Goal: Task Accomplishment & Management: Use online tool/utility

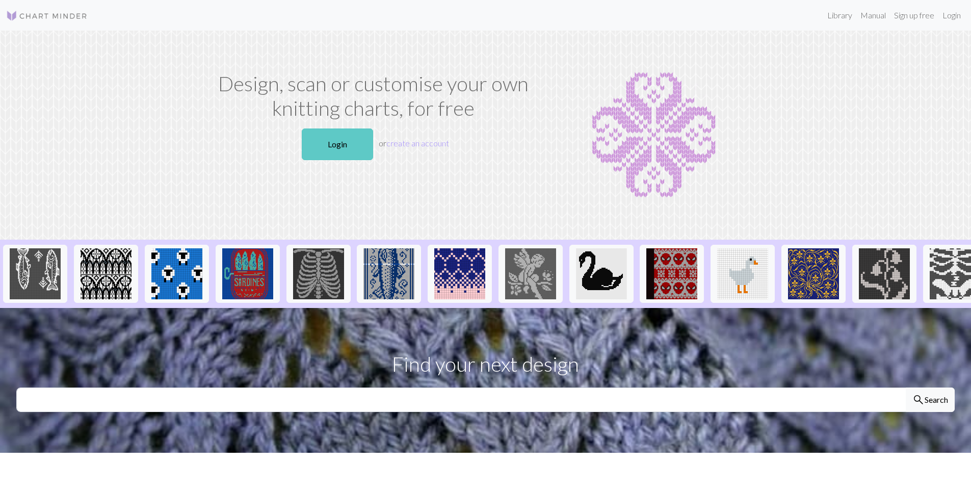
click at [339, 143] on link "Login" at bounding box center [337, 144] width 71 height 32
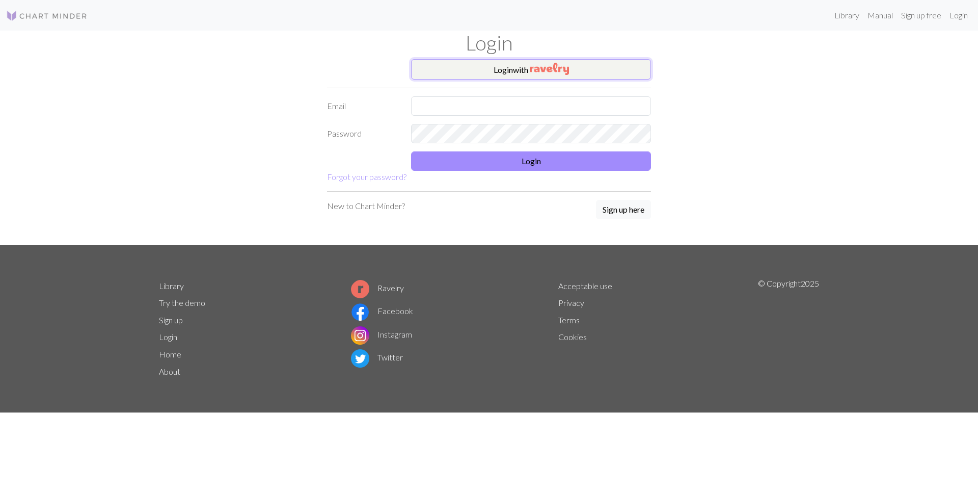
click at [537, 66] on img "button" at bounding box center [549, 69] width 39 height 12
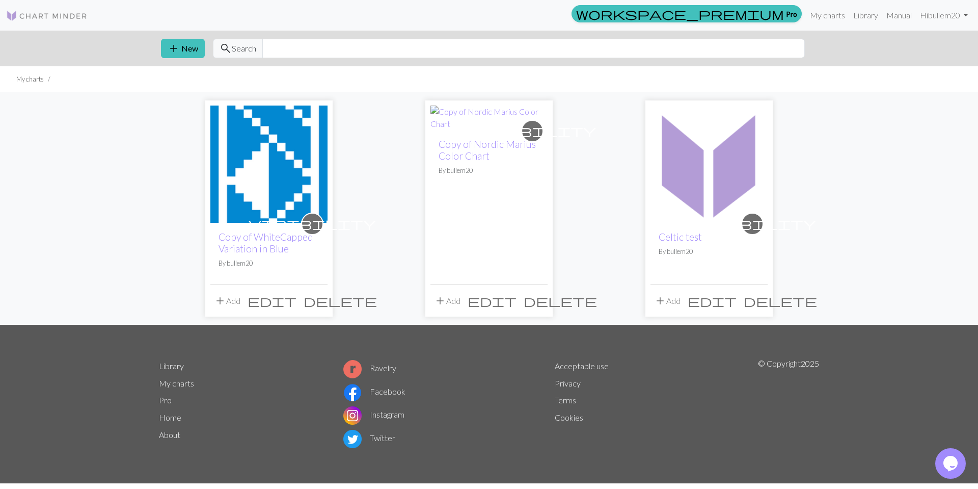
click at [693, 174] on img at bounding box center [709, 163] width 117 height 117
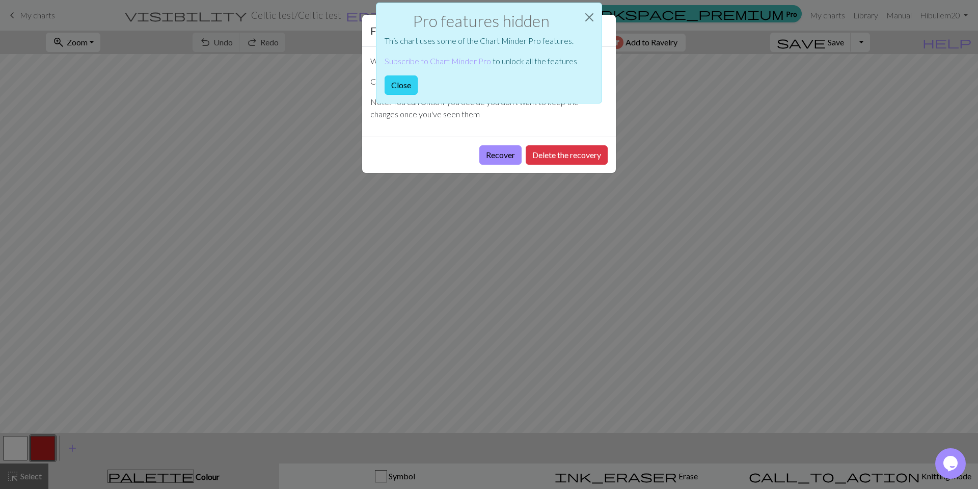
click at [404, 85] on button "Close" at bounding box center [401, 84] width 33 height 19
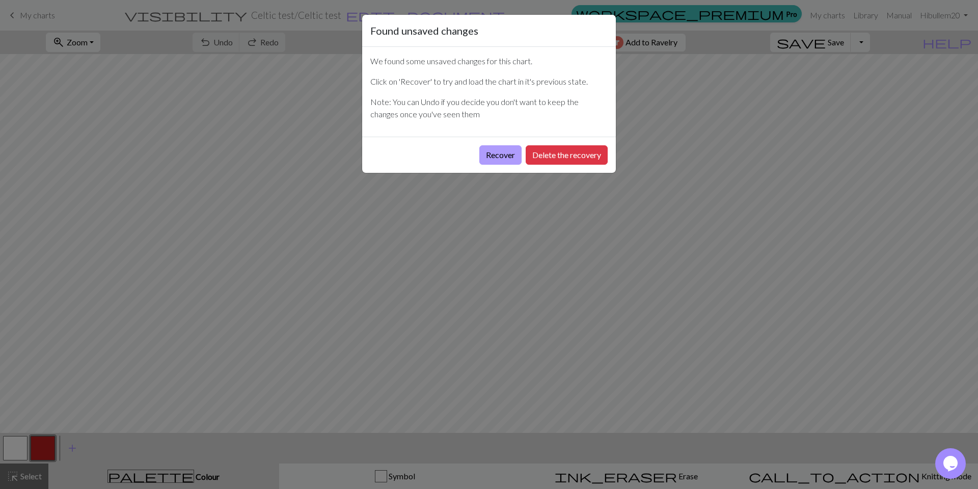
click at [494, 152] on button "Recover" at bounding box center [500, 154] width 42 height 19
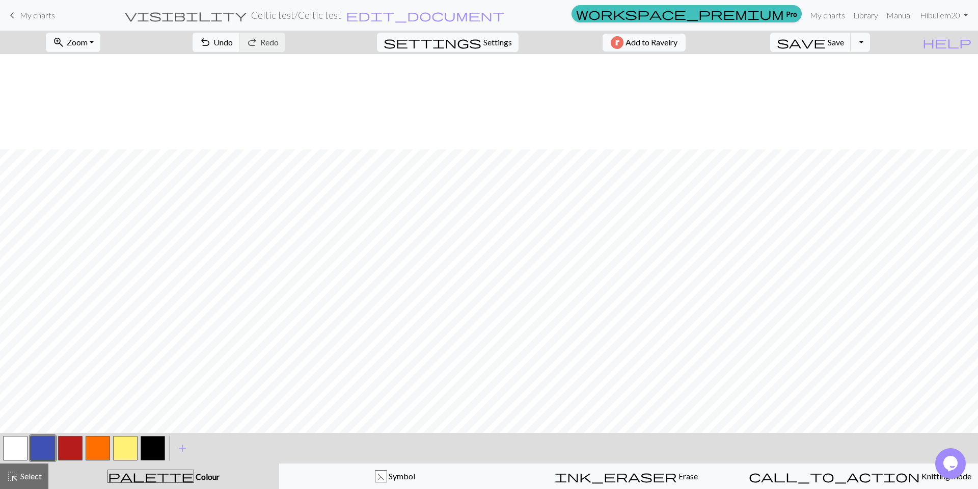
scroll to position [102, 0]
click at [153, 453] on button "button" at bounding box center [153, 448] width 24 height 24
click at [152, 452] on button "button" at bounding box center [153, 448] width 24 height 24
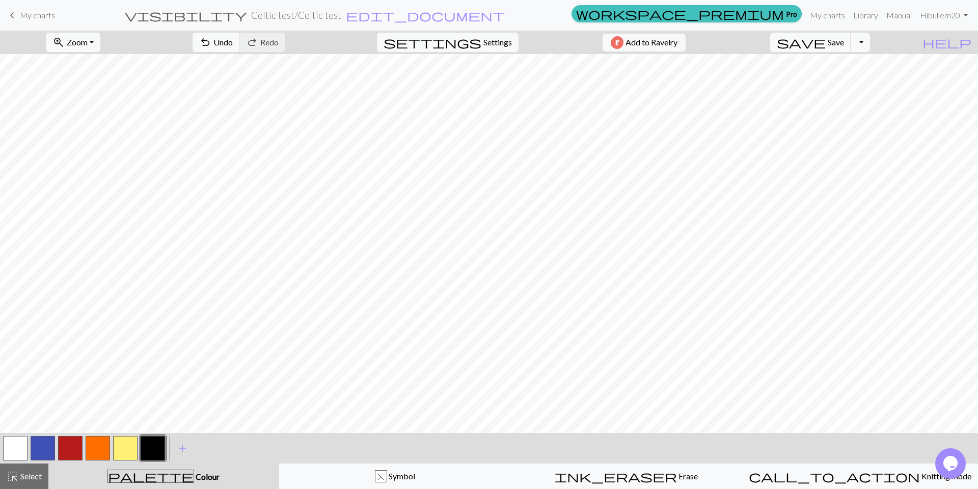
click at [244, 13] on form "visibility Celtic test / Celtic test edit_document Edit settings" at bounding box center [315, 15] width 504 height 20
click at [870, 42] on button "Toggle Dropdown" at bounding box center [860, 42] width 19 height 19
click at [468, 14] on span "edit_document" at bounding box center [425, 15] width 159 height 14
select select "603b6d9f21611d2e2dbe9777"
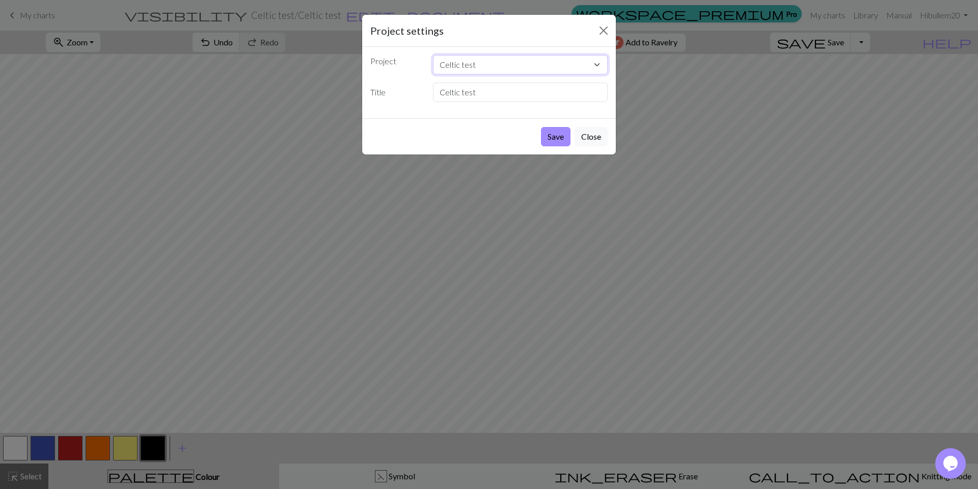
drag, startPoint x: 489, startPoint y: 64, endPoint x: 438, endPoint y: 64, distance: 51.5
click at [438, 64] on select "Copy of WhiteCapped Variation in Blue Copy of Nordic Marius Color Chart Celtic …" at bounding box center [520, 64] width 175 height 19
click at [388, 107] on div "Project Copy of WhiteCapped Variation in Blue Copy of Nordic Marius Color Chart…" at bounding box center [489, 82] width 254 height 71
click at [587, 136] on button "Close" at bounding box center [591, 136] width 33 height 19
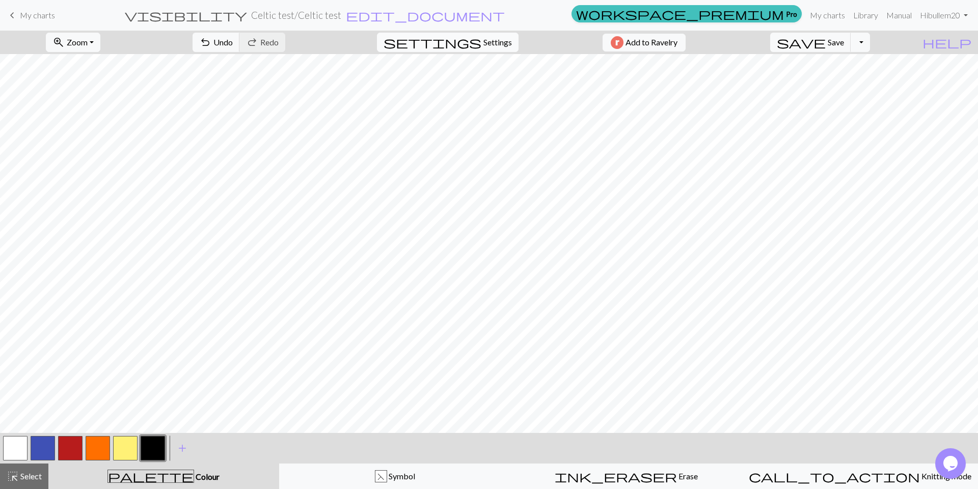
click at [489, 43] on span "Settings" at bounding box center [497, 42] width 29 height 12
select select "aran"
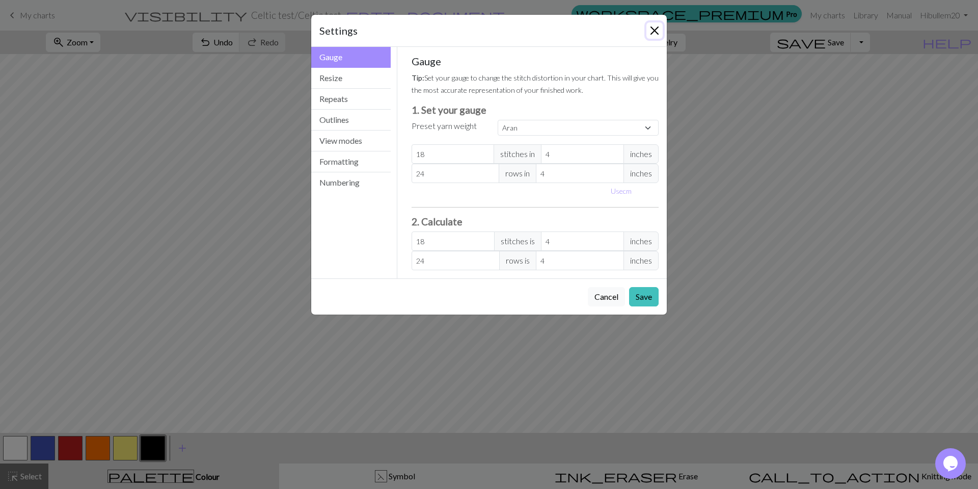
click at [656, 29] on button "Close" at bounding box center [655, 30] width 16 height 16
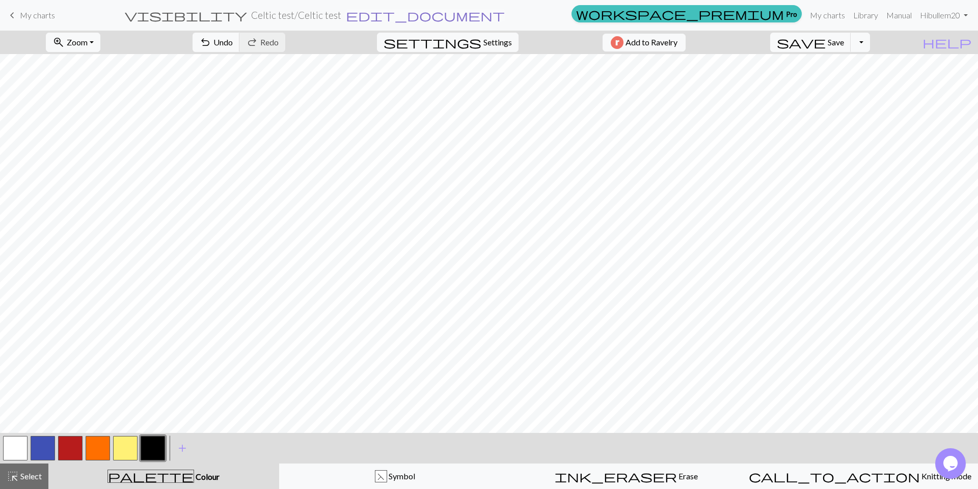
click at [469, 15] on span "edit_document" at bounding box center [425, 15] width 159 height 14
select select "603b6d9f21611d2e2dbe9777"
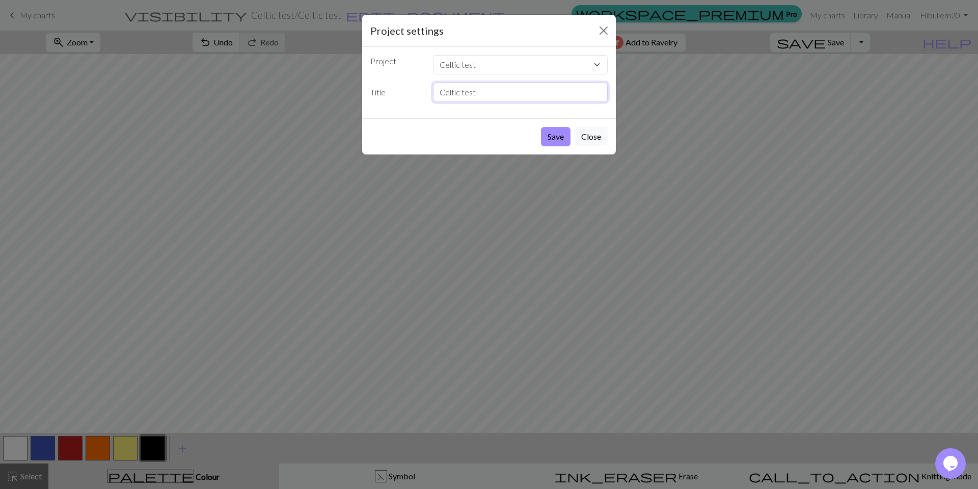
drag, startPoint x: 482, startPoint y: 90, endPoint x: 434, endPoint y: 91, distance: 48.4
click at [434, 91] on input "Celtic test" at bounding box center [520, 92] width 175 height 19
type input "Tattoo lopapeysa"
click at [556, 136] on button "Save" at bounding box center [556, 136] width 30 height 19
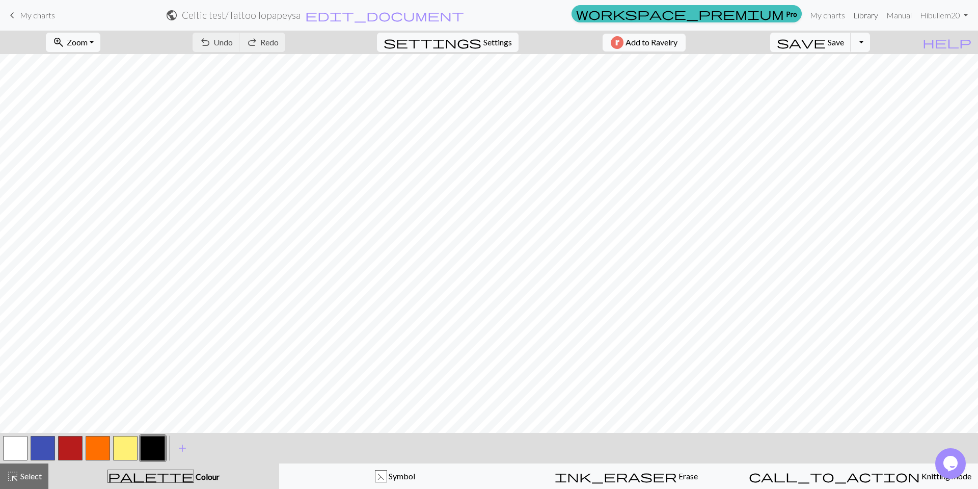
click at [865, 16] on link "Library" at bounding box center [865, 15] width 33 height 20
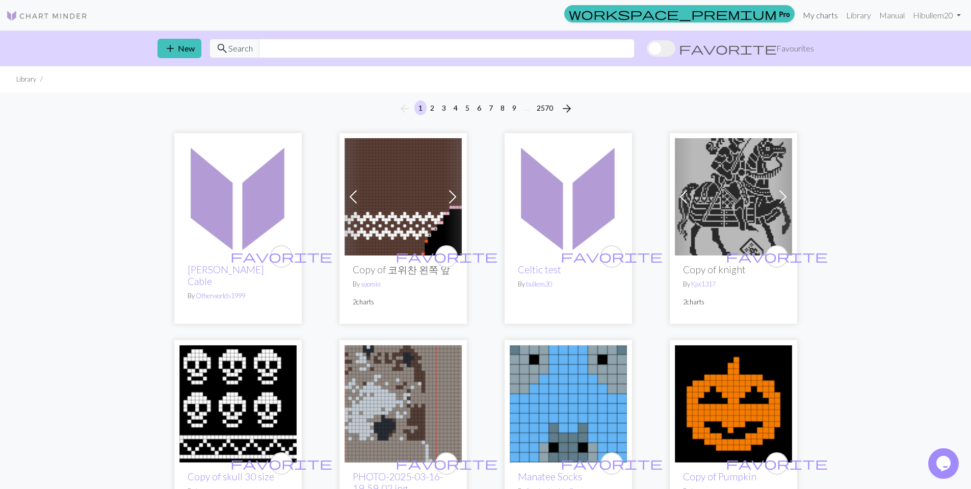
click at [817, 15] on link "My charts" at bounding box center [819, 15] width 43 height 20
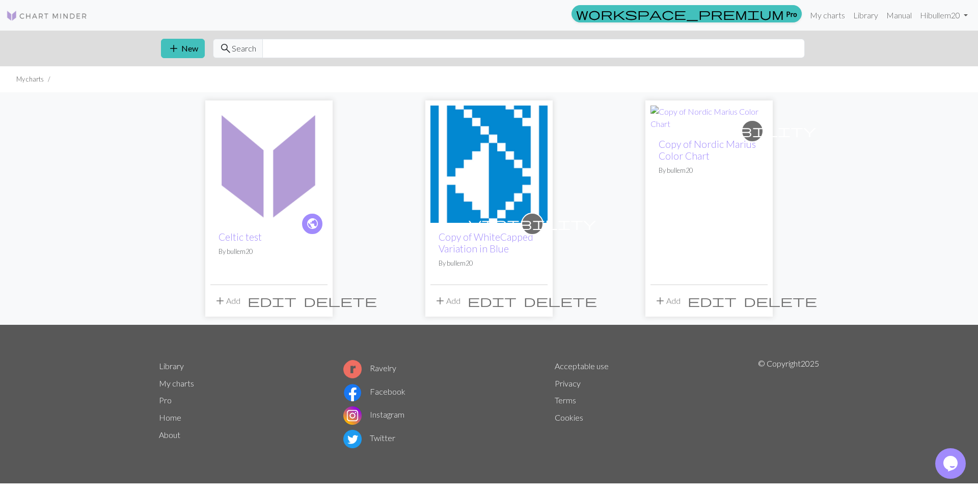
click at [246, 179] on img at bounding box center [268, 163] width 117 height 117
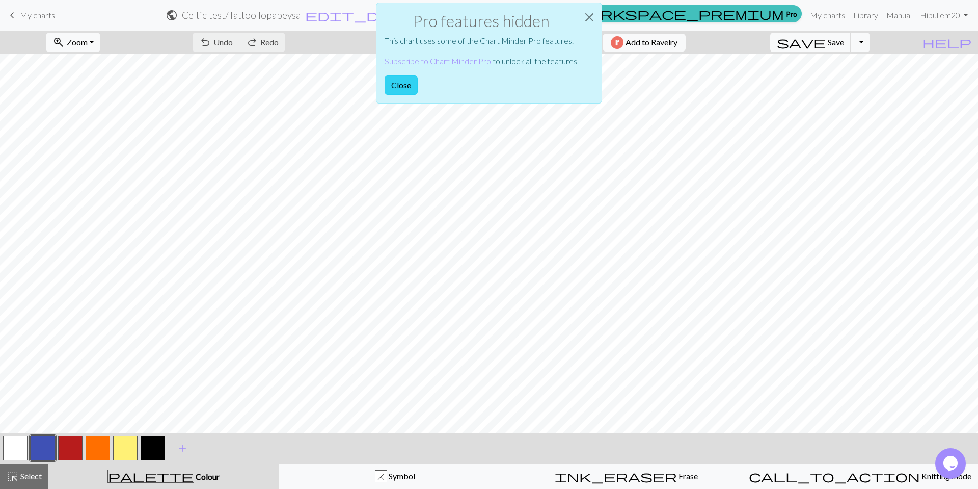
click at [409, 87] on button "Close" at bounding box center [401, 84] width 33 height 19
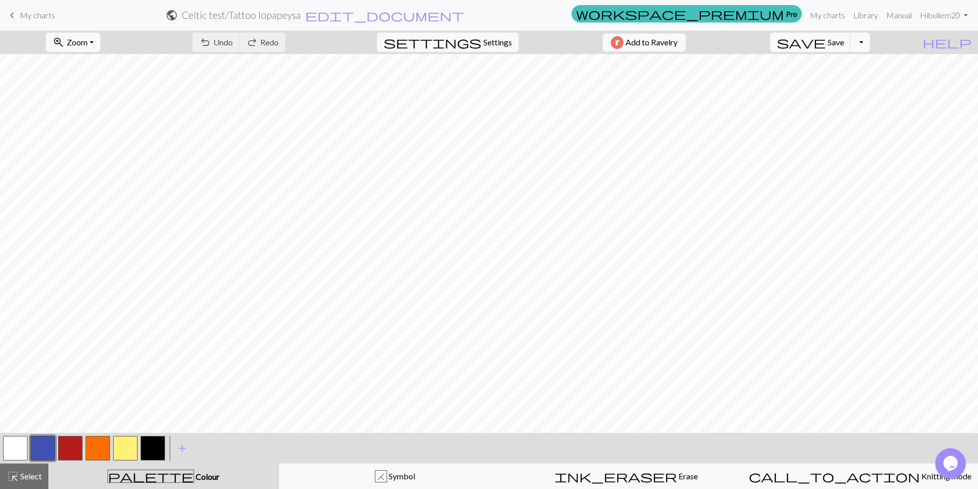
click at [40, 13] on span "My charts" at bounding box center [37, 15] width 35 height 10
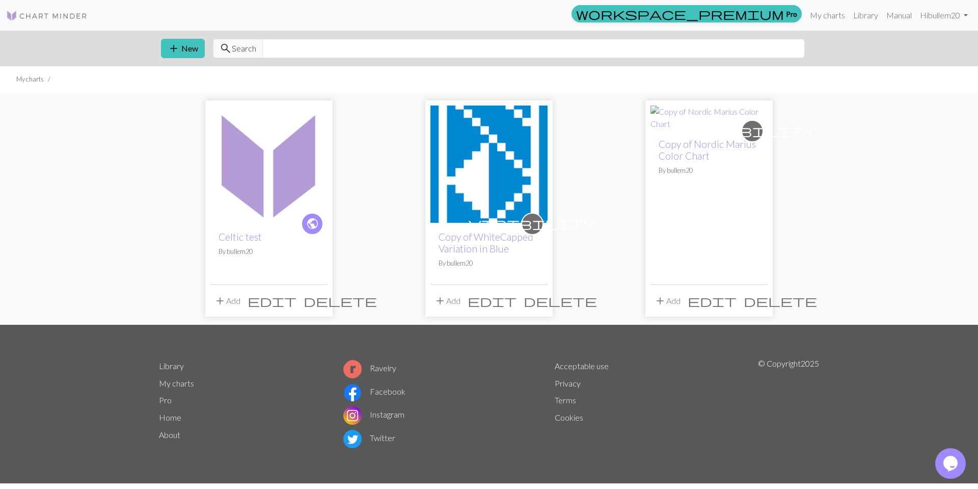
click at [264, 198] on img at bounding box center [268, 163] width 117 height 117
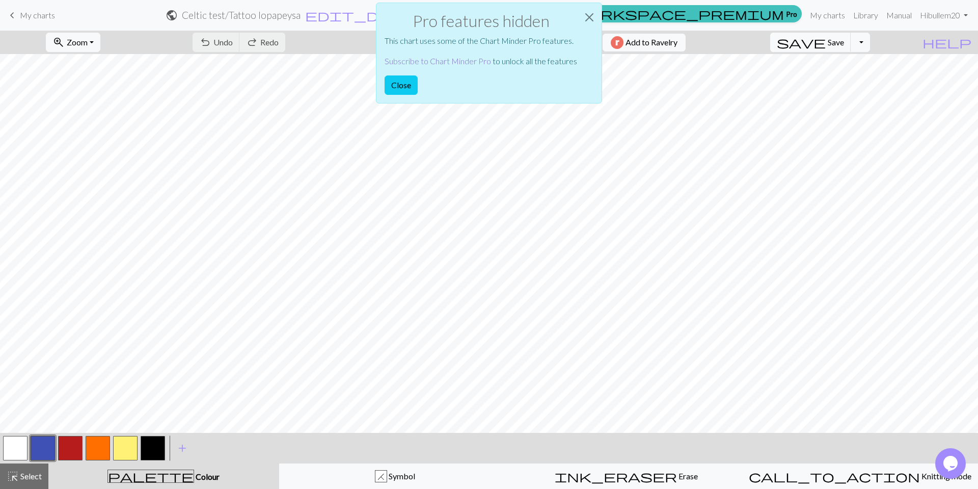
click at [450, 60] on link "Subscribe to Chart Minder Pro" at bounding box center [438, 61] width 106 height 10
